Goal: Find specific page/section: Find specific page/section

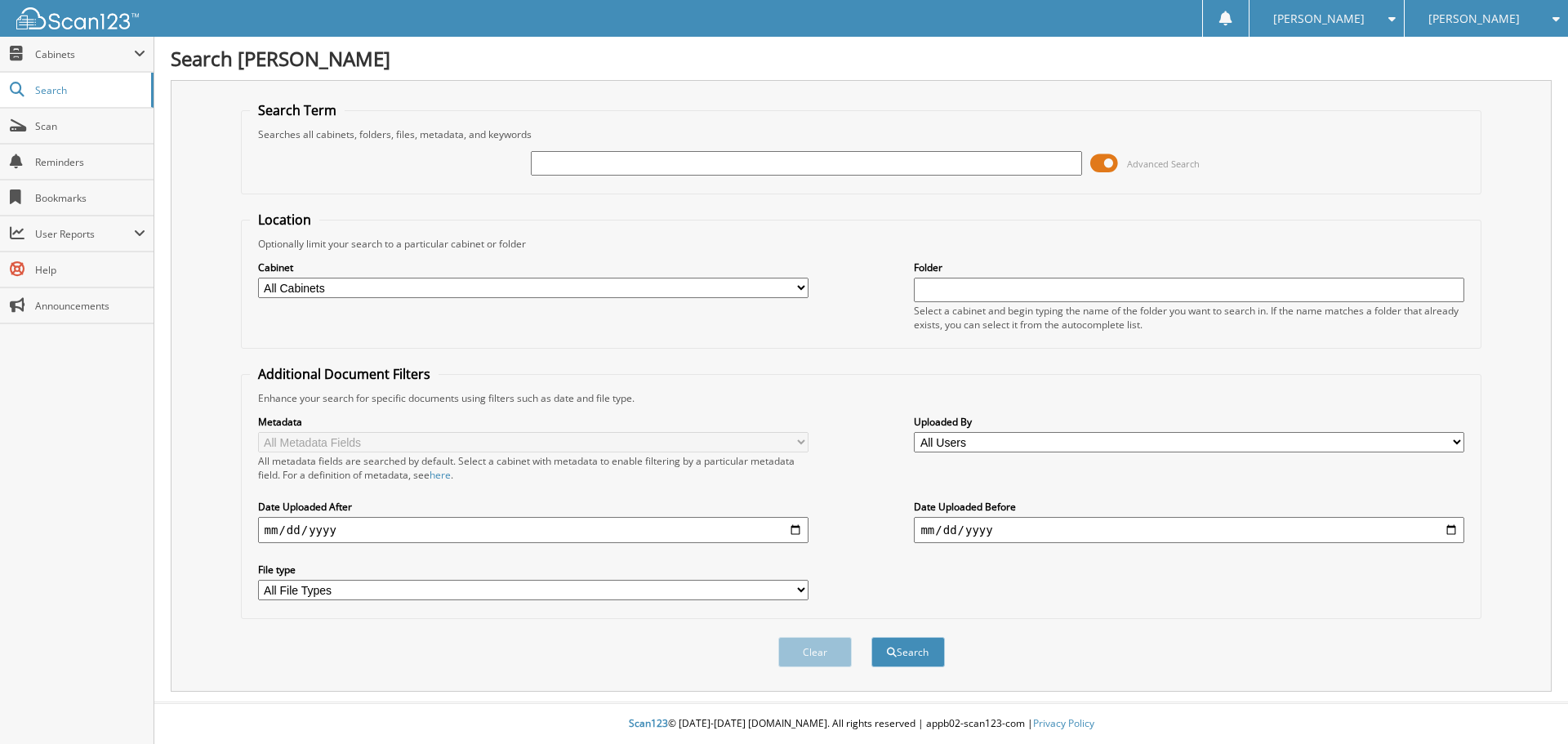
click at [599, 154] on input "text" at bounding box center [806, 163] width 550 height 25
type input "TA2444"
click at [871, 637] on button "Search" at bounding box center [908, 652] width 74 height 30
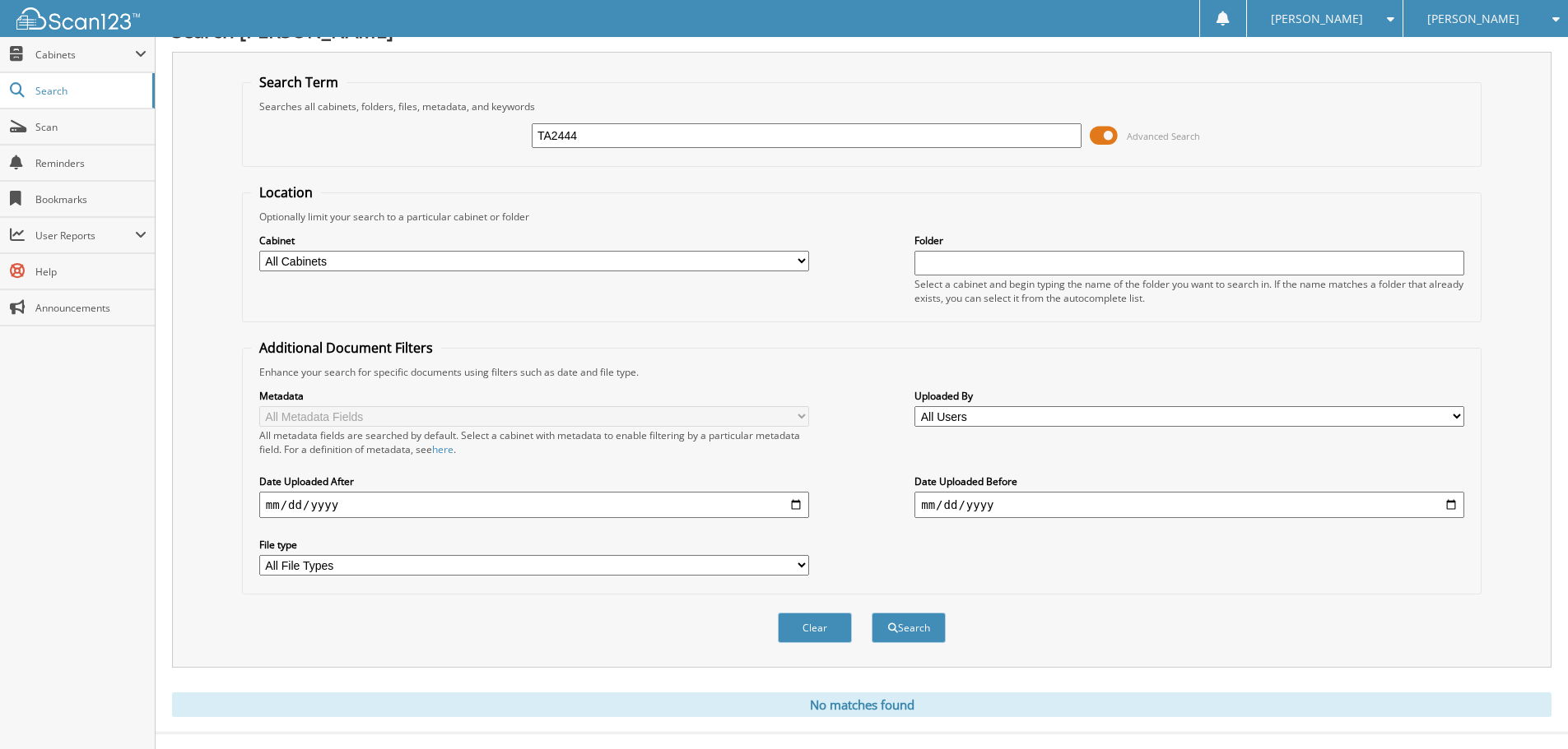
scroll to position [55, 0]
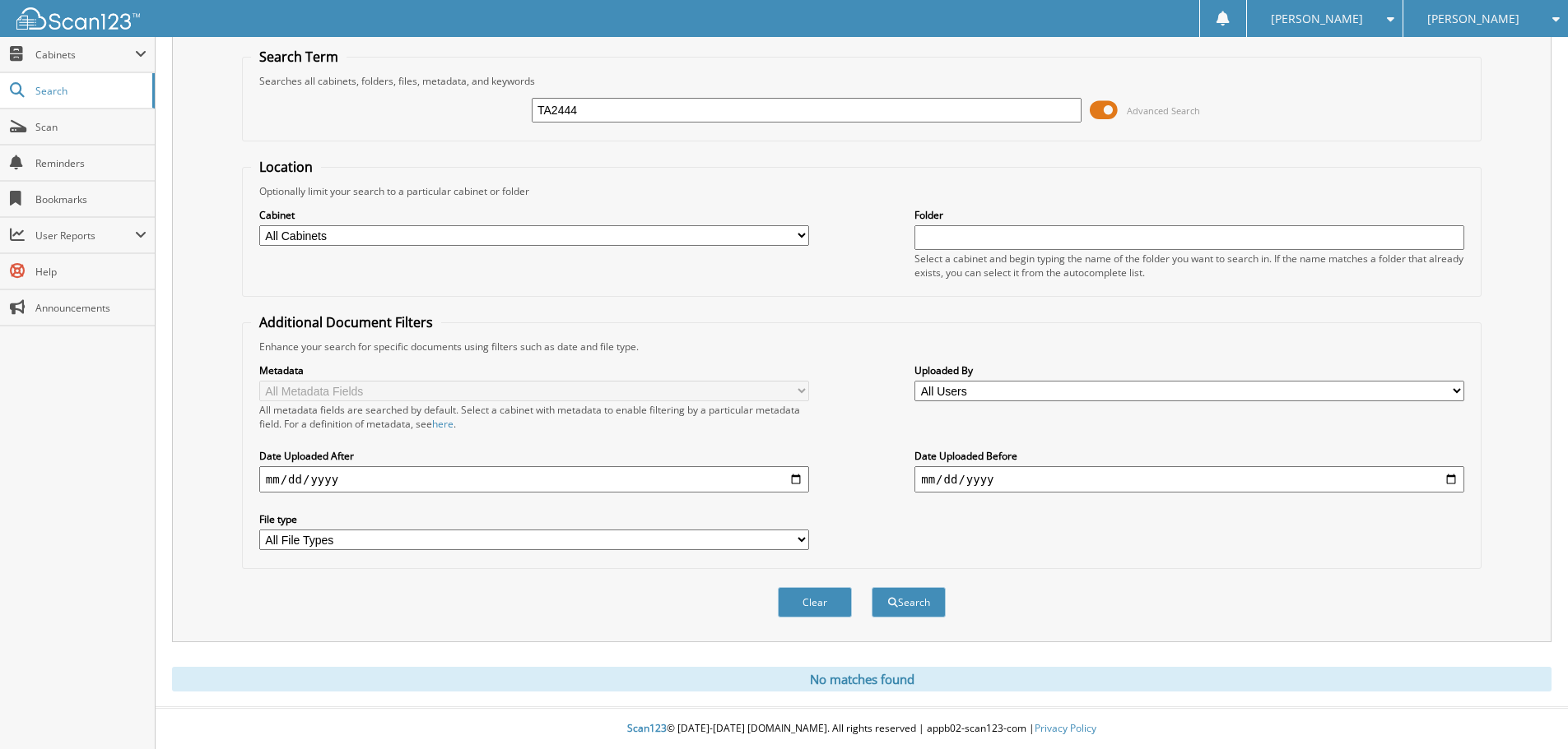
click at [597, 106] on input "TA2444" at bounding box center [807, 110] width 550 height 25
type input "[PERSON_NAME]"
click at [872, 587] on button "Search" at bounding box center [909, 602] width 74 height 31
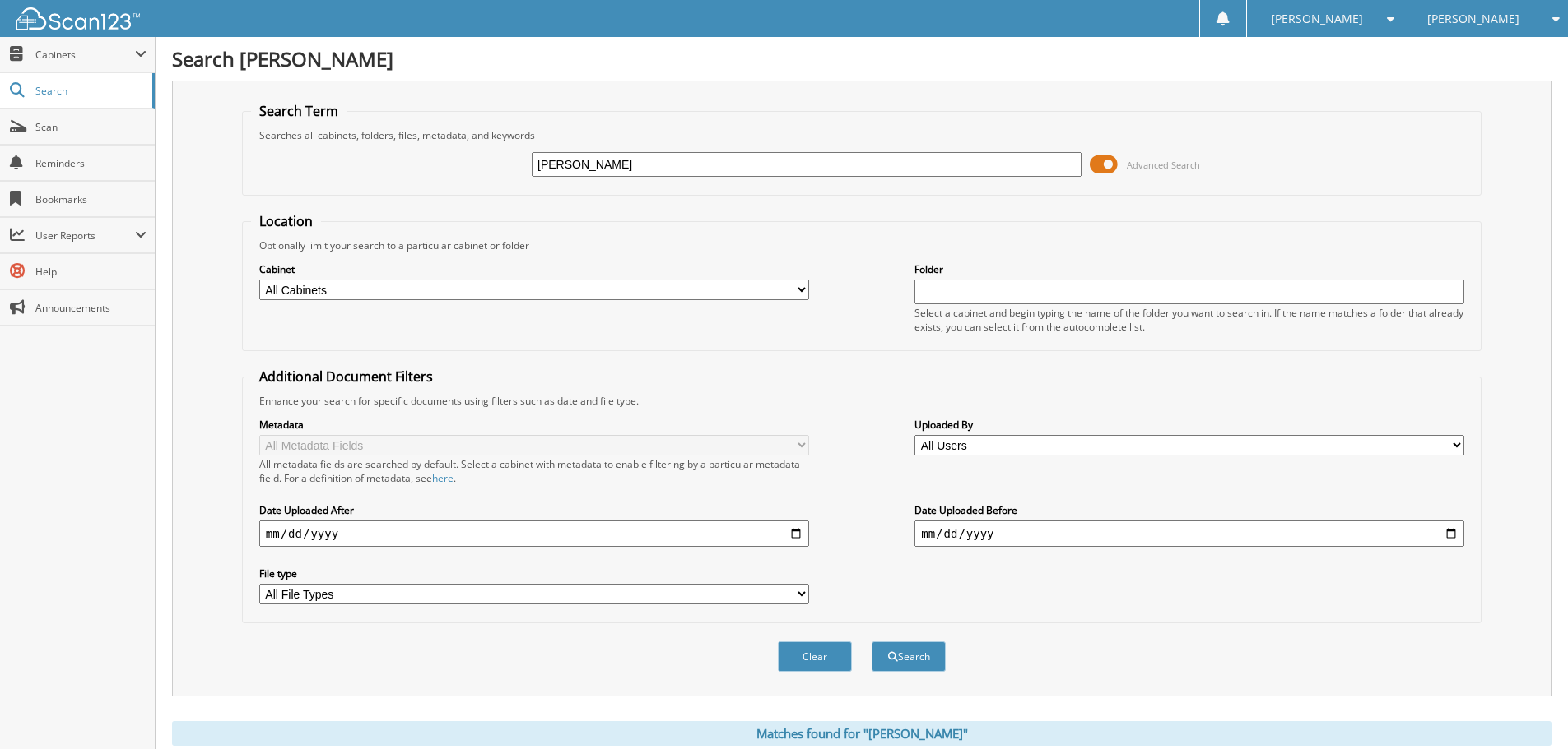
drag, startPoint x: 485, startPoint y: 161, endPoint x: 440, endPoint y: 174, distance: 46.8
click at [450, 169] on div "[PERSON_NAME] Advanced Search" at bounding box center [861, 164] width 1221 height 44
click at [641, 172] on input "text" at bounding box center [807, 164] width 550 height 25
type input "VA0059"
click at [872, 641] on button "Search" at bounding box center [909, 656] width 74 height 31
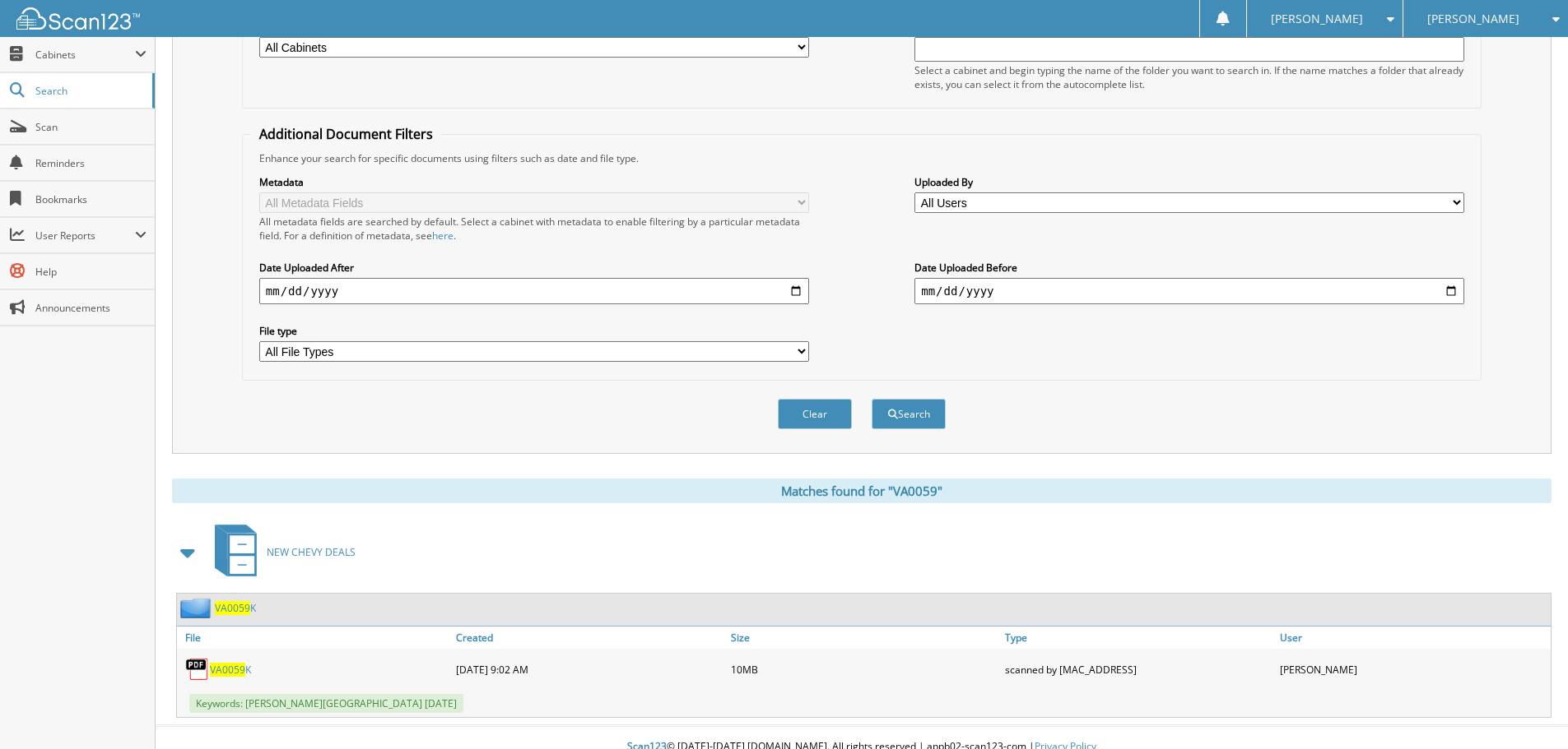
scroll to position [262, 0]
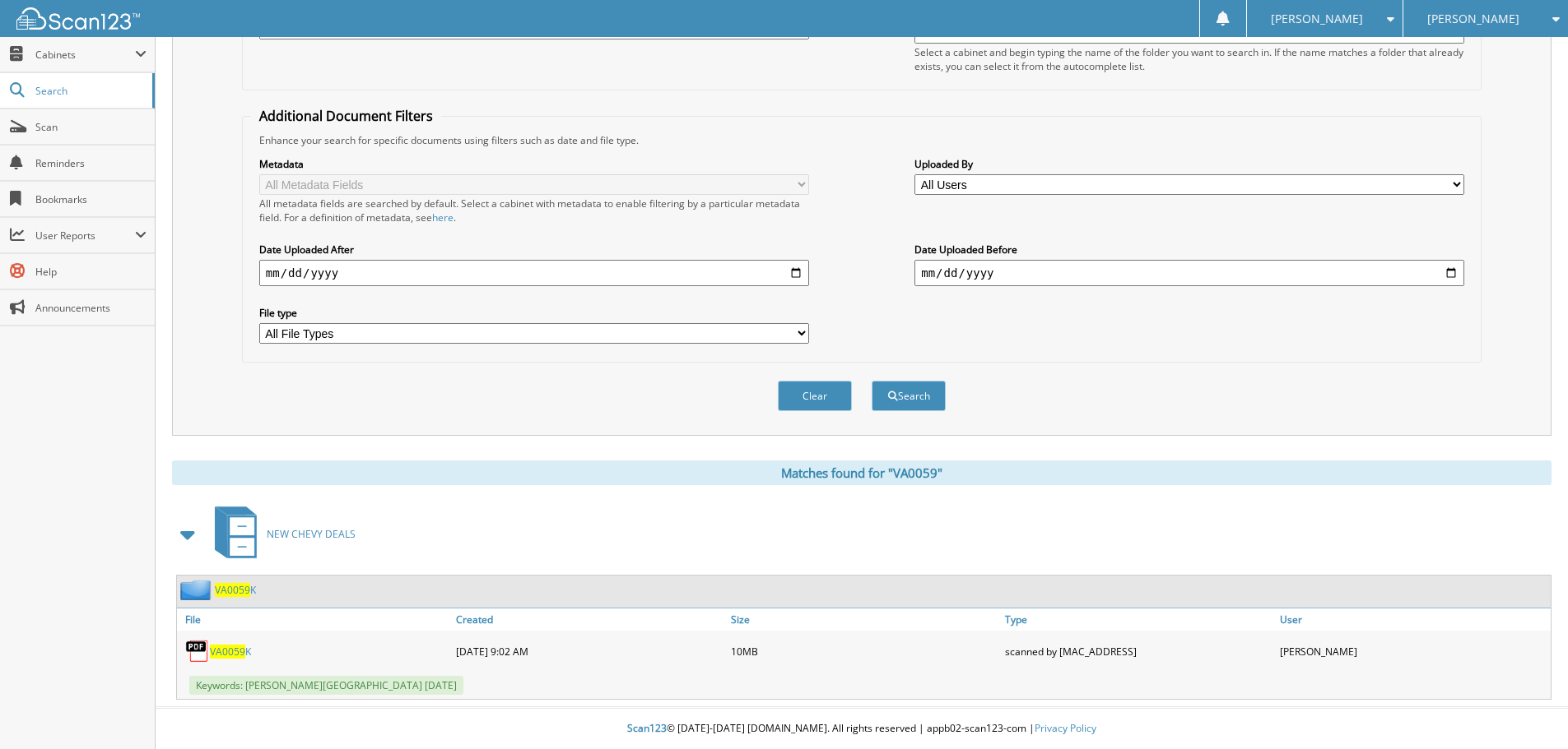
click at [217, 646] on span "VA0059" at bounding box center [227, 652] width 36 height 14
